Goal: Information Seeking & Learning: Learn about a topic

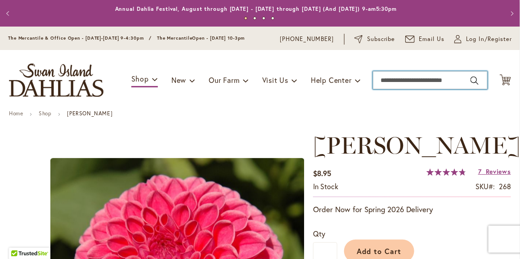
click at [445, 81] on input "Search" at bounding box center [430, 80] width 115 height 18
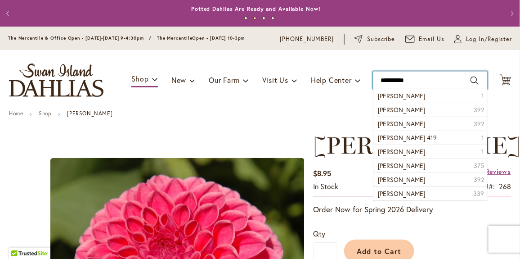
type input "**********"
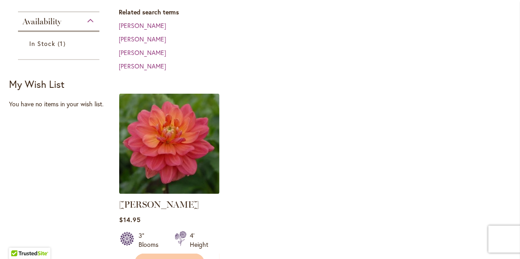
scroll to position [281, 0]
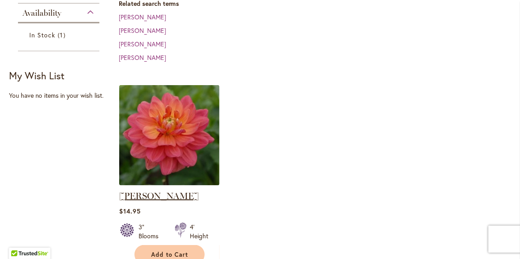
click at [153, 190] on link "[PERSON_NAME]" at bounding box center [159, 195] width 80 height 11
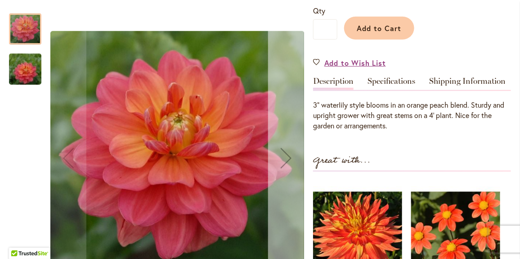
scroll to position [224, 0]
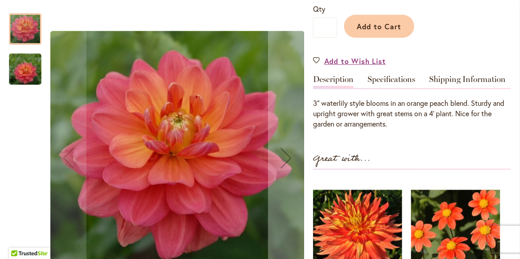
click at [22, 71] on img "LORA ASHLEY" at bounding box center [25, 69] width 65 height 43
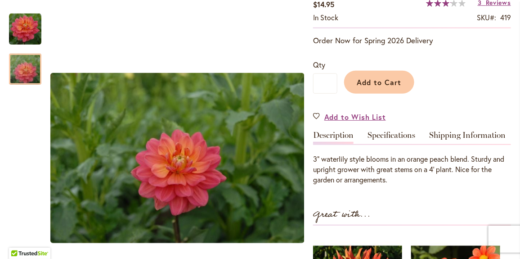
scroll to position [112, 0]
click at [388, 134] on link "Specifications" at bounding box center [392, 137] width 48 height 13
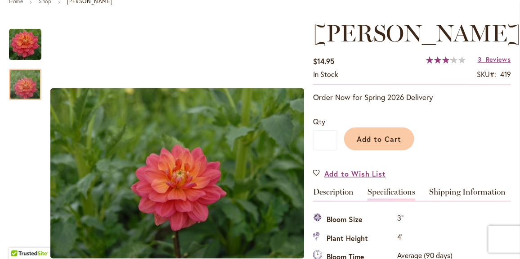
scroll to position [0, 0]
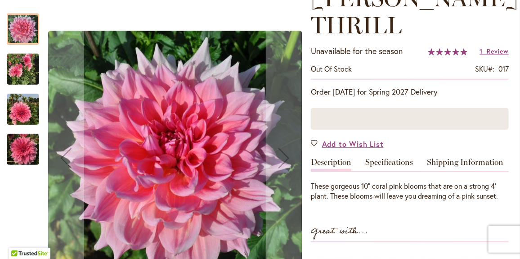
scroll to position [148, 6]
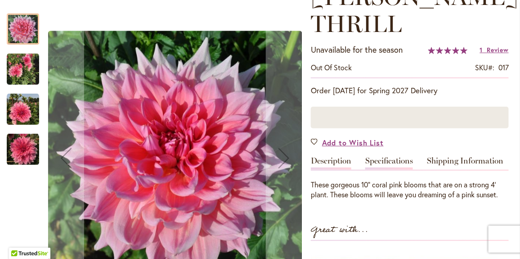
click at [388, 157] on link "Specifications" at bounding box center [389, 163] width 48 height 13
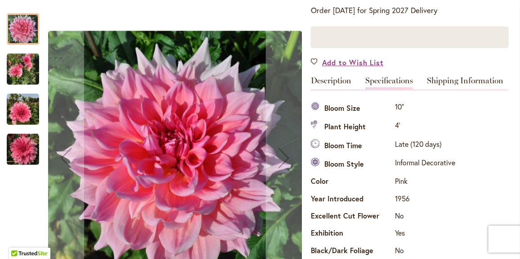
scroll to position [221, 6]
